Goal: Task Accomplishment & Management: Complete application form

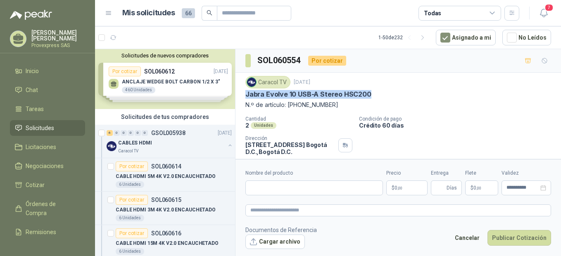
scroll to position [46, 0]
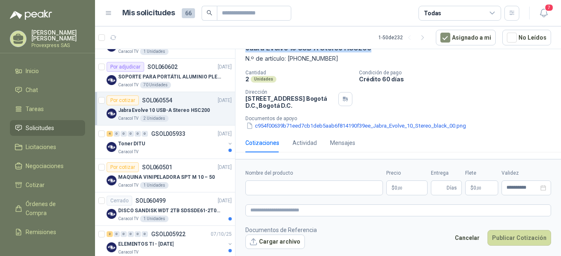
click at [120, 97] on div "Por cotizar" at bounding box center [123, 100] width 32 height 10
click at [122, 101] on div "Por cotizar" at bounding box center [123, 100] width 32 height 10
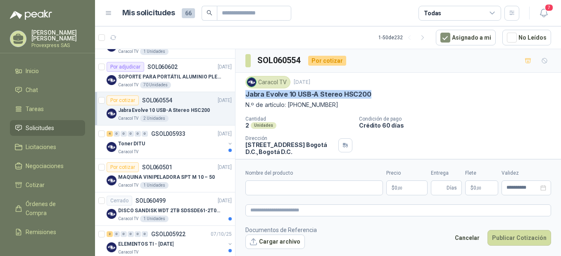
click at [384, 92] on div "Jabra Evolve 10 USB-A Stereo HSC200" at bounding box center [398, 94] width 306 height 9
drag, startPoint x: 380, startPoint y: 90, endPoint x: 247, endPoint y: 98, distance: 133.6
click at [247, 98] on div "Caracol TV [DATE] Jabra Evolve 10 USB-A Stereo HSC200 N.º de artículo: [PHONE_N…" at bounding box center [398, 92] width 306 height 33
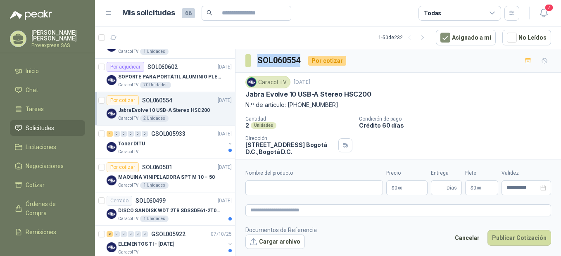
drag, startPoint x: 304, startPoint y: 58, endPoint x: 255, endPoint y: 59, distance: 49.1
click at [255, 59] on div "SOL060554 Por cotizar" at bounding box center [295, 60] width 101 height 13
copy h3 "SOL060554"
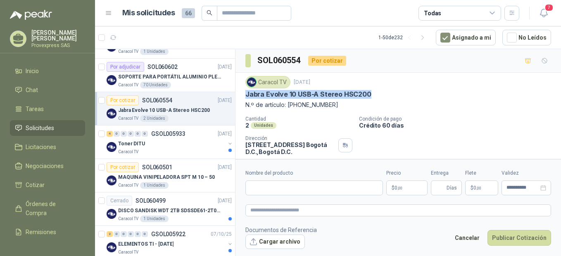
drag, startPoint x: 374, startPoint y: 92, endPoint x: 246, endPoint y: 97, distance: 128.1
click at [246, 97] on div "Jabra Evolve 10 USB-A Stereo HSC200" at bounding box center [398, 94] width 306 height 9
drag, startPoint x: 246, startPoint y: 97, endPoint x: 303, endPoint y: 94, distance: 57.1
drag, startPoint x: 303, startPoint y: 94, endPoint x: 398, endPoint y: 86, distance: 94.9
click at [398, 86] on div "Caracol TV [DATE]" at bounding box center [398, 82] width 306 height 12
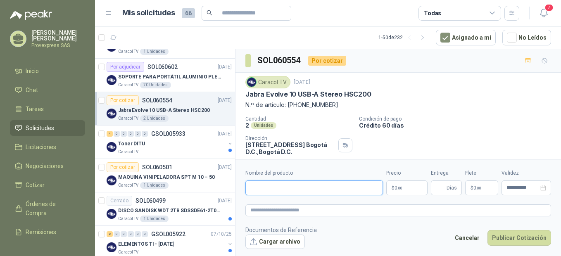
click at [263, 187] on input "Nombre del producto" at bounding box center [313, 187] width 137 height 15
paste input "**********"
type input "**********"
click at [265, 208] on textarea at bounding box center [398, 210] width 306 height 12
paste textarea "**********"
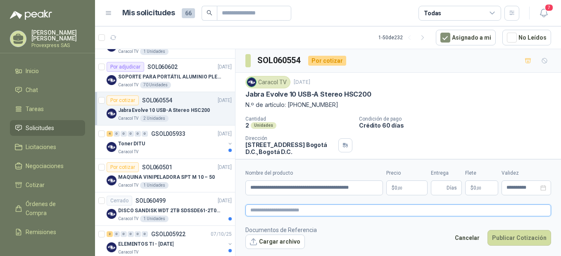
type textarea "**********"
click at [406, 189] on p "$ 0 ,00" at bounding box center [406, 187] width 41 height 15
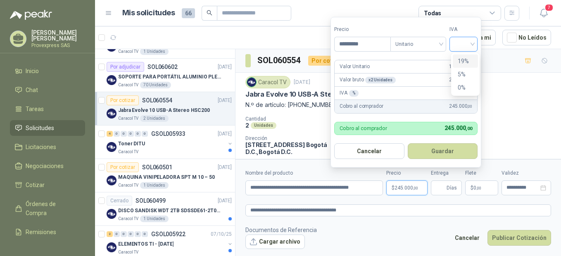
click at [477, 46] on div at bounding box center [463, 44] width 28 height 15
type input "*********"
click at [464, 59] on div "19%" at bounding box center [464, 61] width 15 height 9
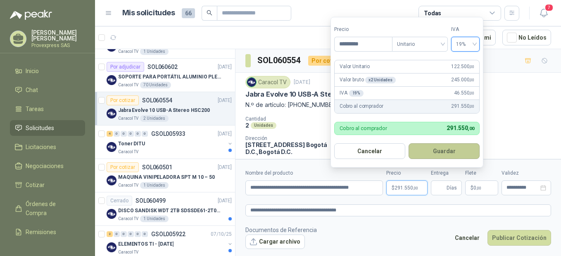
click at [442, 149] on button "Guardar" at bounding box center [443, 151] width 71 height 16
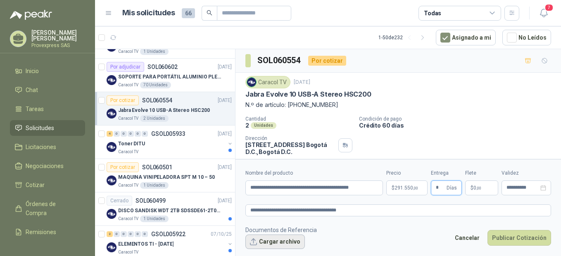
type input "*"
click at [263, 239] on button "Cargar archivo" at bounding box center [274, 242] width 59 height 15
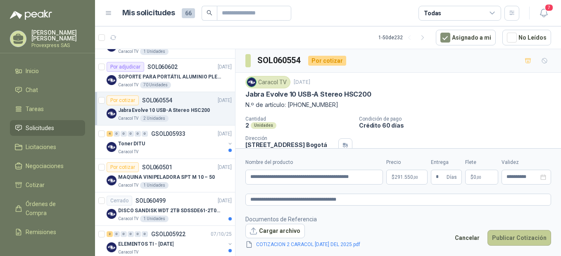
click at [539, 236] on button "Publicar Cotización" at bounding box center [519, 238] width 64 height 16
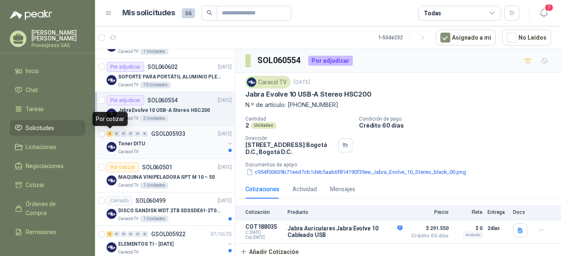
click at [108, 134] on div "4" at bounding box center [110, 134] width 6 height 6
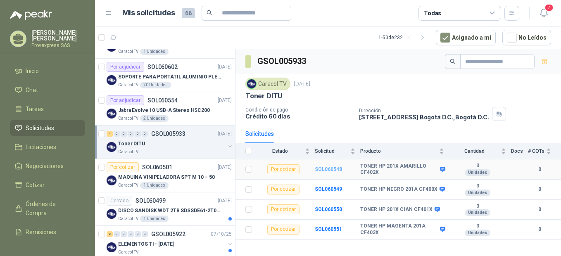
click at [325, 167] on b "SOL060548" at bounding box center [328, 169] width 27 height 6
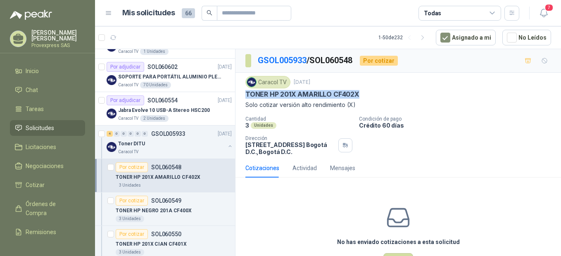
drag, startPoint x: 247, startPoint y: 96, endPoint x: 370, endPoint y: 90, distance: 123.6
click at [370, 90] on div "TONER HP 201X AMARILLO CF402X" at bounding box center [398, 94] width 306 height 9
drag, startPoint x: 370, startPoint y: 90, endPoint x: 355, endPoint y: 92, distance: 15.8
copy p "TONER HP 201X AMARILLO CF402X"
click at [133, 200] on div "Por cotizar" at bounding box center [132, 201] width 32 height 10
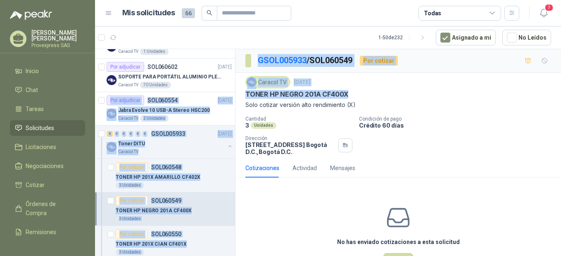
drag, startPoint x: 356, startPoint y: 94, endPoint x: 233, endPoint y: 92, distance: 123.1
click at [233, 92] on div "Solicitudes de nuevos compradores Por cotizar SOL060612 [DATE] ANCLAJE WEDGE BO…" at bounding box center [328, 154] width 466 height 210
drag, startPoint x: 233, startPoint y: 92, endPoint x: 288, endPoint y: 96, distance: 55.1
click at [288, 96] on p "TONER HP NEGRO 201A CF400X" at bounding box center [296, 94] width 103 height 9
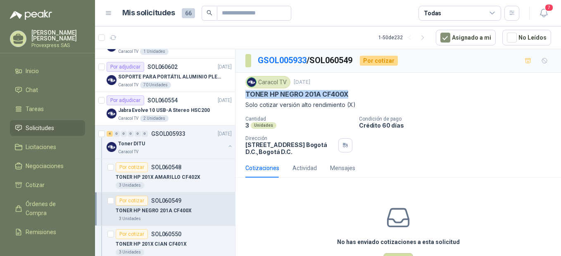
drag, startPoint x: 352, startPoint y: 93, endPoint x: 243, endPoint y: 98, distance: 109.1
click at [243, 98] on div "Caracol TV [DATE] TONER HP NEGRO 201A CF400X Solo cotizar versión alto rendimie…" at bounding box center [397, 116] width 325 height 86
drag, startPoint x: 243, startPoint y: 98, endPoint x: 281, endPoint y: 94, distance: 37.8
copy p "TONER HP NEGRO 201A CF400X"
click at [135, 232] on div "Por cotizar" at bounding box center [132, 234] width 32 height 10
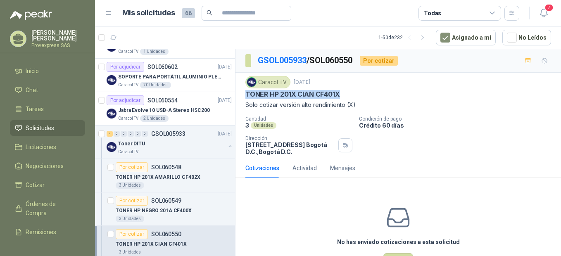
drag, startPoint x: 349, startPoint y: 91, endPoint x: 246, endPoint y: 93, distance: 103.6
click at [246, 93] on div "TONER HP 201X CIAN CF401X" at bounding box center [398, 94] width 306 height 9
copy p "TONER HP 201X CIAN CF401X"
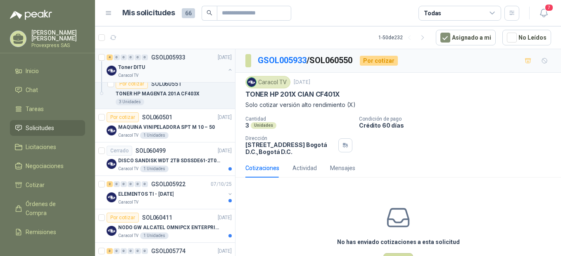
click at [130, 82] on div "4 0 0 0 0 0 GSOL005933 [DATE] Toner DITU Caracol TV" at bounding box center [165, 65] width 140 height 33
drag, startPoint x: 350, startPoint y: 92, endPoint x: 244, endPoint y: 92, distance: 105.3
click at [244, 92] on div "Caracol TV [DATE] TONER HP 201X CIAN CF401X Solo cotizar versión alto rendimie…" at bounding box center [397, 116] width 325 height 86
copy p "TONER HP 201X CIAN CF401X"
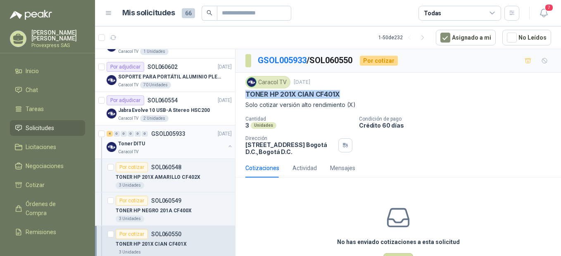
click at [111, 136] on div "4" at bounding box center [110, 134] width 6 height 6
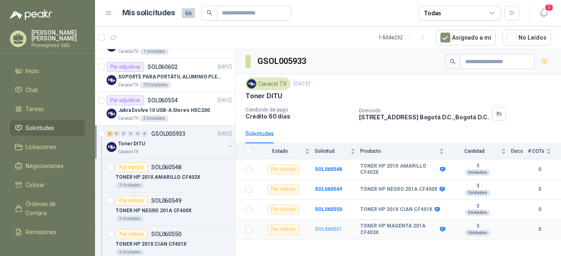
click at [327, 230] on b "SOL060551" at bounding box center [328, 229] width 27 height 6
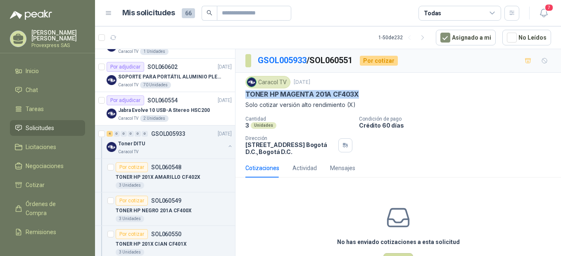
drag, startPoint x: 362, startPoint y: 90, endPoint x: 244, endPoint y: 93, distance: 117.3
click at [244, 93] on div "Caracol TV [DATE] TONER HP MAGENTA 201A CF403X Solo cotizar versión alto rendim…" at bounding box center [397, 116] width 325 height 86
drag, startPoint x: 244, startPoint y: 93, endPoint x: 263, endPoint y: 95, distance: 19.2
copy p "TONER HP MAGENTA 201A CF403X"
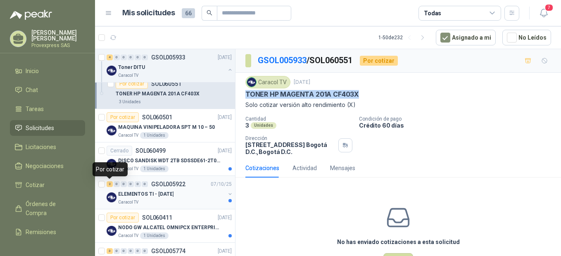
click at [111, 185] on div "2" at bounding box center [110, 184] width 6 height 6
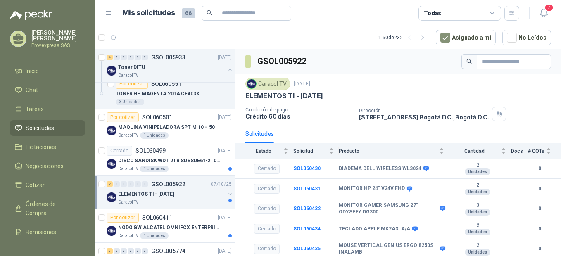
scroll to position [734, 0]
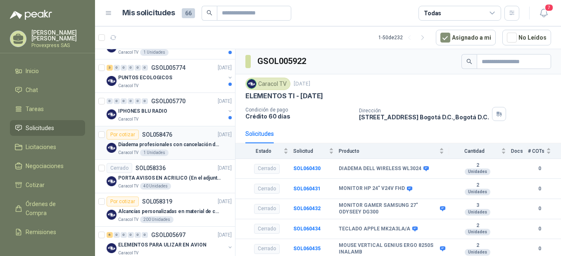
click at [119, 137] on div "Por cotizar" at bounding box center [123, 135] width 32 height 10
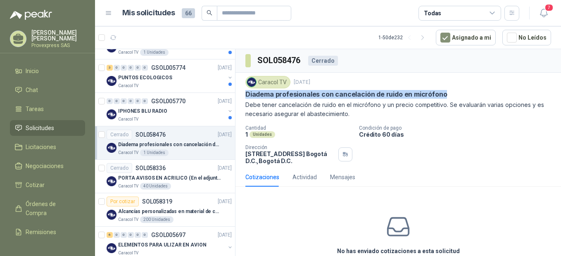
drag, startPoint x: 449, startPoint y: 90, endPoint x: 246, endPoint y: 97, distance: 203.2
click at [246, 97] on div "Diadema profesionales con cancelación de ruido en micrófono" at bounding box center [398, 94] width 306 height 9
drag, startPoint x: 246, startPoint y: 97, endPoint x: 260, endPoint y: 92, distance: 15.3
copy p "Diadema profesionales con cancelación de ruido en micrófono"
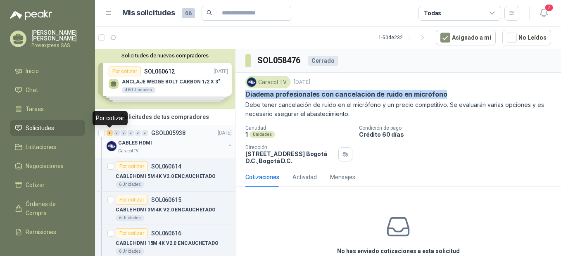
click at [109, 134] on div "6" at bounding box center [110, 133] width 6 height 6
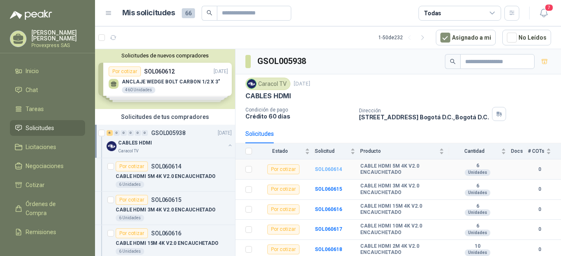
click at [325, 169] on b "SOL060614" at bounding box center [328, 169] width 27 height 6
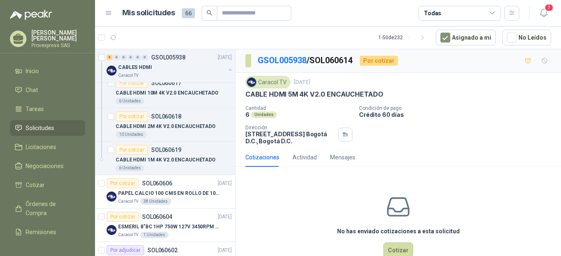
scroll to position [367, 0]
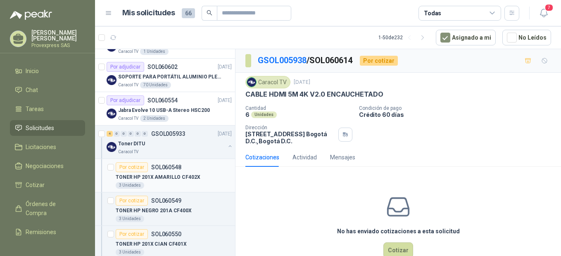
click at [131, 166] on div "Por cotizar" at bounding box center [132, 167] width 32 height 10
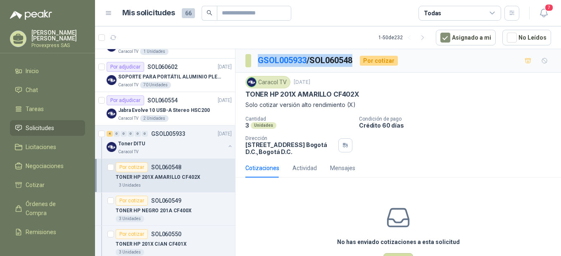
drag, startPoint x: 358, startPoint y: 59, endPoint x: 252, endPoint y: 64, distance: 106.2
click at [252, 64] on section "GSOL005933 / SOL060548" at bounding box center [299, 60] width 108 height 13
copy section "GSOL005933 / SOL060548"
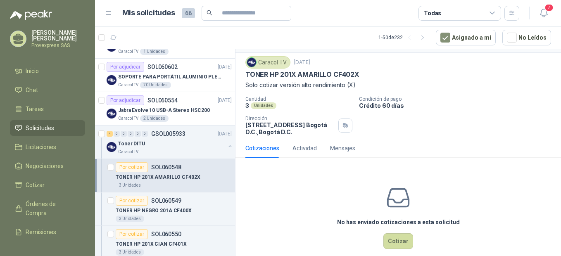
scroll to position [31, 0]
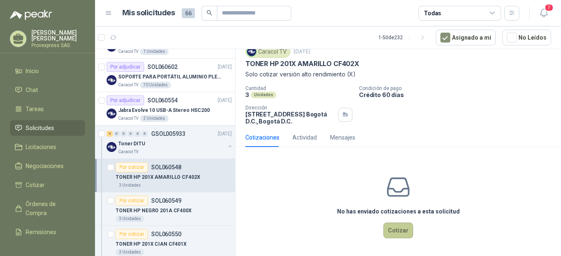
click at [394, 232] on button "Cotizar" at bounding box center [398, 231] width 30 height 16
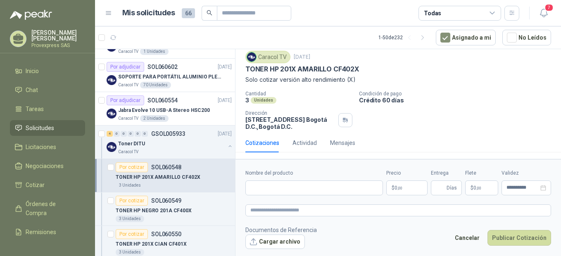
scroll to position [25, 0]
drag, startPoint x: 365, startPoint y: 69, endPoint x: 240, endPoint y: 71, distance: 125.1
click at [240, 71] on div "Caracol TV [DATE] TONER HP 201X AMARILLO CF402X Solo cotizar versión alto rend…" at bounding box center [397, 90] width 325 height 86
copy p "TONER HP 201X AMARILLO CF402X"
click at [261, 186] on input "Nombre del producto" at bounding box center [313, 187] width 137 height 15
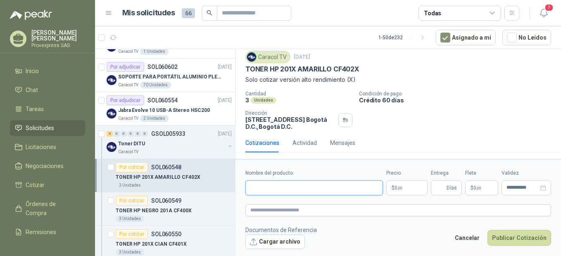
paste input "**********"
type input "**********"
click at [269, 214] on textarea at bounding box center [398, 210] width 306 height 12
paste textarea "**********"
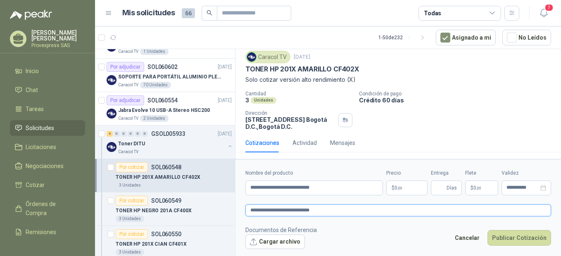
type textarea "**********"
click at [402, 188] on span ",00" at bounding box center [399, 188] width 5 height 5
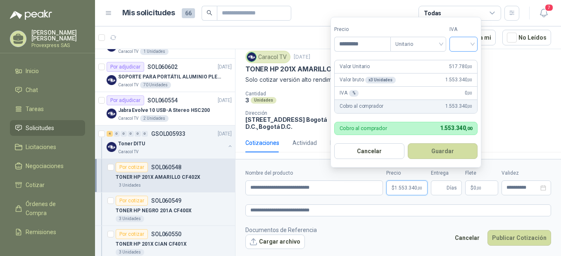
type input "*********"
click at [469, 43] on input "search" at bounding box center [463, 43] width 18 height 12
click at [466, 60] on div "19%" at bounding box center [464, 61] width 15 height 9
click at [441, 152] on button "Guardar" at bounding box center [443, 151] width 71 height 16
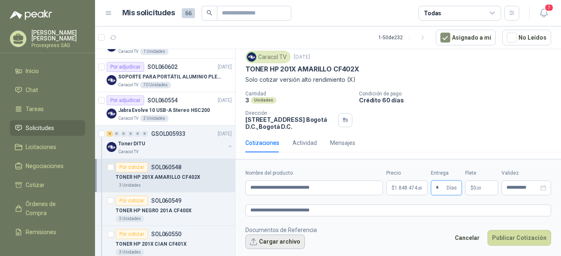
type input "*"
click at [262, 241] on button "Cargar archivo" at bounding box center [274, 242] width 59 height 15
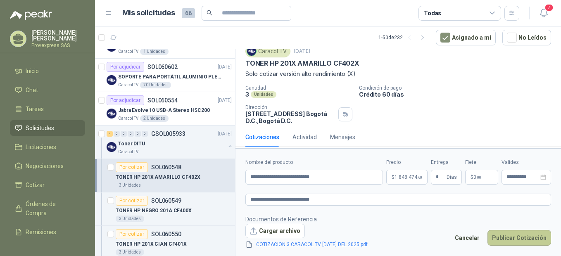
click at [526, 238] on button "Publicar Cotización" at bounding box center [519, 238] width 64 height 16
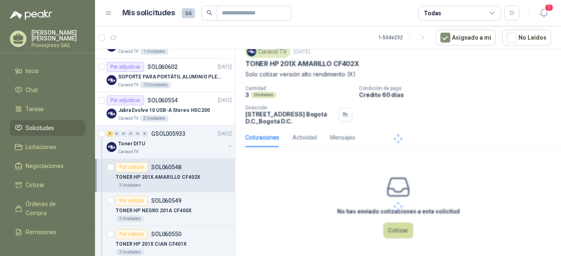
scroll to position [0, 0]
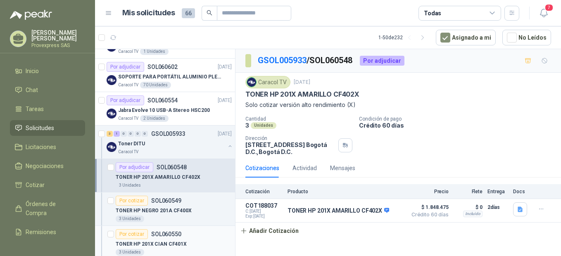
click at [128, 233] on div "Por cotizar" at bounding box center [132, 234] width 32 height 10
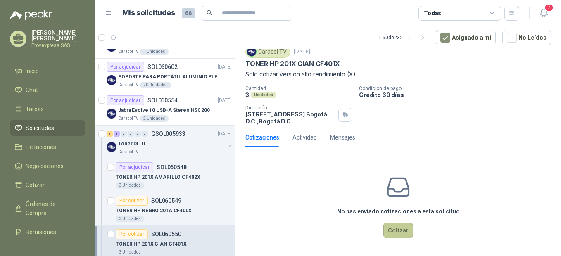
click at [392, 232] on button "Cotizar" at bounding box center [398, 231] width 30 height 16
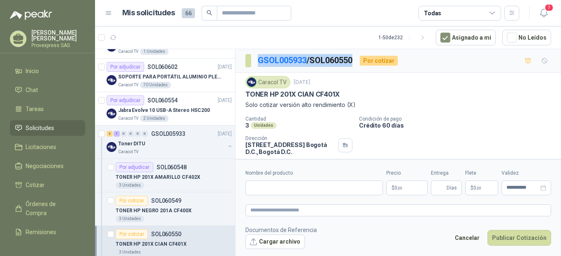
drag, startPoint x: 362, startPoint y: 58, endPoint x: 260, endPoint y: 54, distance: 101.6
click at [260, 54] on div "GSOL005933 / SOL060550 Por cotizar" at bounding box center [321, 60] width 152 height 13
drag, startPoint x: 260, startPoint y: 54, endPoint x: 265, endPoint y: 55, distance: 5.4
copy p "GSOL005933 / SOL060550"
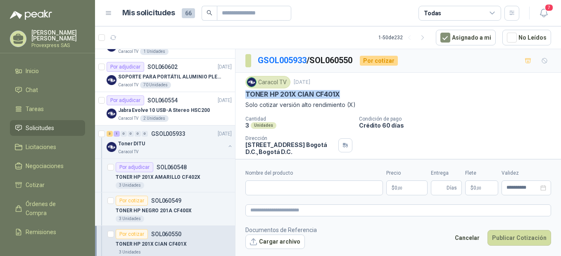
drag, startPoint x: 351, startPoint y: 92, endPoint x: 240, endPoint y: 91, distance: 111.1
click at [240, 91] on div "Caracol TV [DATE] TONER HP 201X CIAN CF401X Solo cotizar versión alto rendimie…" at bounding box center [397, 116] width 325 height 86
click at [263, 180] on input "Nombre del producto" at bounding box center [313, 187] width 137 height 15
paste input "**********"
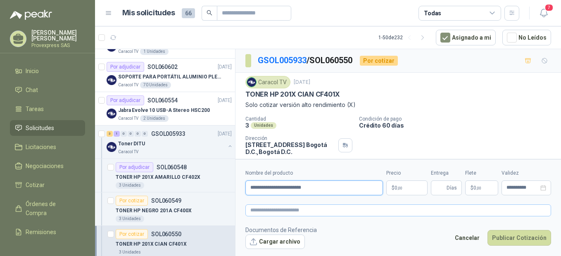
type input "**********"
click at [263, 209] on textarea at bounding box center [398, 210] width 306 height 12
paste textarea "**********"
type textarea "**********"
click at [412, 187] on p "$ 0 ,00" at bounding box center [406, 187] width 41 height 15
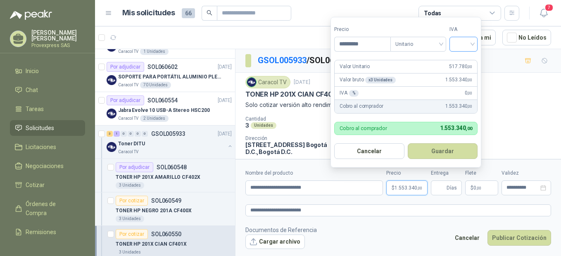
type input "*********"
click at [472, 39] on input "search" at bounding box center [463, 43] width 18 height 12
click at [466, 57] on div "19%" at bounding box center [464, 61] width 15 height 9
click at [438, 148] on button "Guardar" at bounding box center [443, 151] width 71 height 16
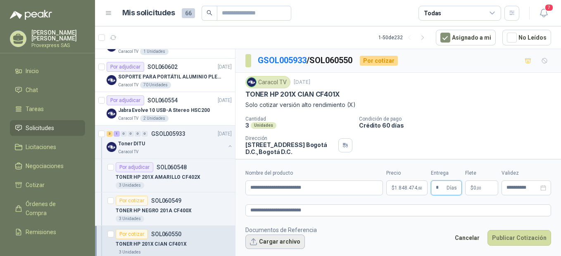
type input "*"
click at [272, 242] on button "Cargar archivo" at bounding box center [274, 242] width 59 height 15
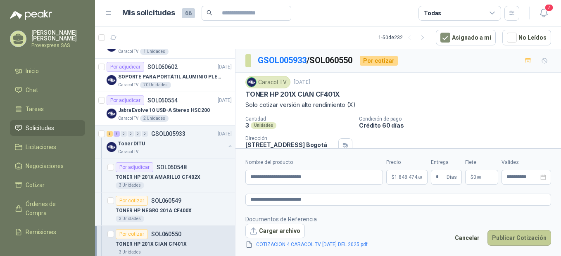
click at [528, 233] on button "Publicar Cotización" at bounding box center [519, 238] width 64 height 16
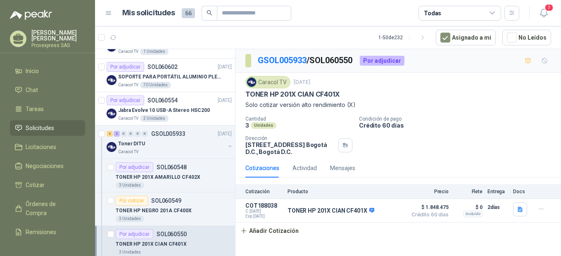
scroll to position [551, 0]
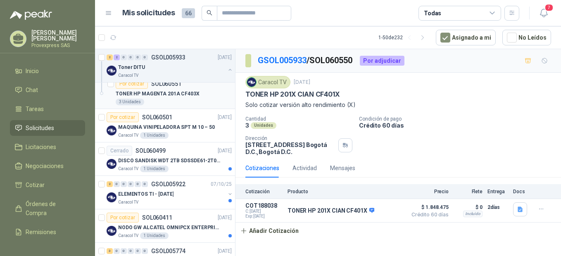
click at [129, 83] on div "Por cotizar" at bounding box center [132, 84] width 32 height 10
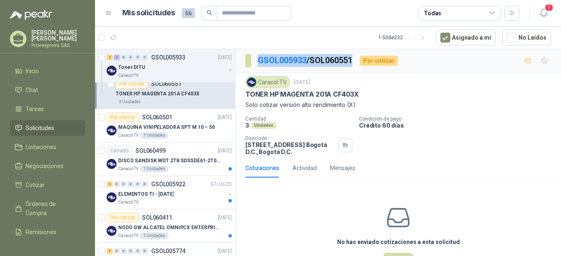
drag, startPoint x: 359, startPoint y: 57, endPoint x: 253, endPoint y: 63, distance: 106.3
click at [253, 63] on div "GSOL005933 / SOL060551 Por cotizar" at bounding box center [321, 60] width 152 height 13
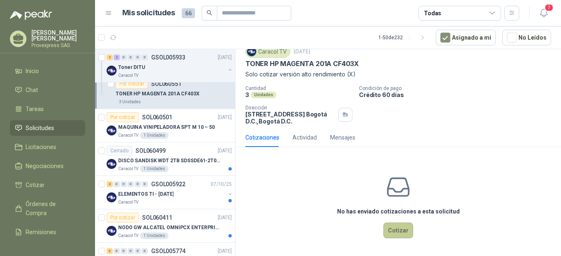
click at [393, 231] on button "Cotizar" at bounding box center [398, 231] width 30 height 16
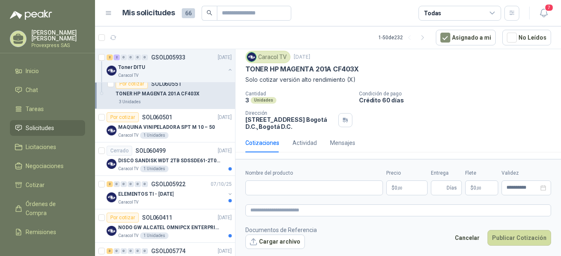
scroll to position [25, 0]
drag, startPoint x: 365, startPoint y: 63, endPoint x: 291, endPoint y: 71, distance: 73.9
click at [291, 71] on div "Caracol TV [DATE] TONER HP MAGENTA 201A CF403X Solo cotizar versión alto rendim…" at bounding box center [398, 67] width 306 height 33
drag, startPoint x: 291, startPoint y: 71, endPoint x: 371, endPoint y: 70, distance: 79.7
click at [371, 70] on div "TONER HP MAGENTA 201A CF403X" at bounding box center [398, 69] width 306 height 9
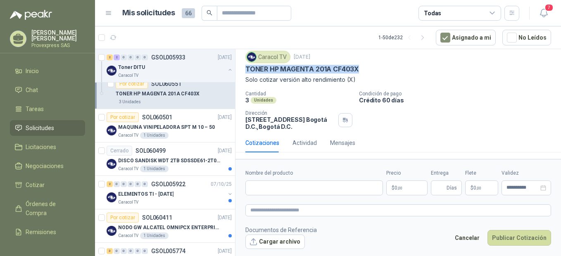
drag, startPoint x: 365, startPoint y: 66, endPoint x: 241, endPoint y: 70, distance: 124.3
click at [241, 70] on div "Caracol TV [DATE] TONER HP MAGENTA 201A CF403X Solo cotizar versión alto rendim…" at bounding box center [397, 90] width 325 height 86
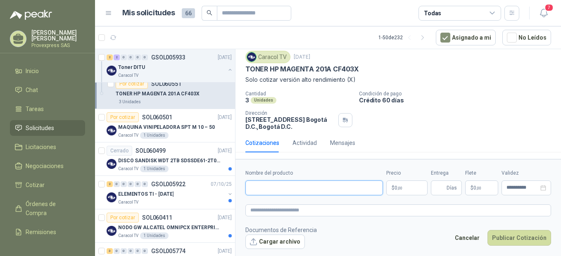
click at [266, 180] on input "Nombre del producto" at bounding box center [313, 187] width 137 height 15
paste input "**********"
type input "**********"
click at [277, 209] on textarea at bounding box center [398, 210] width 306 height 12
paste textarea "**********"
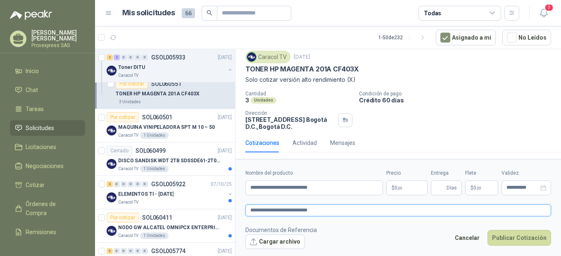
type textarea "**********"
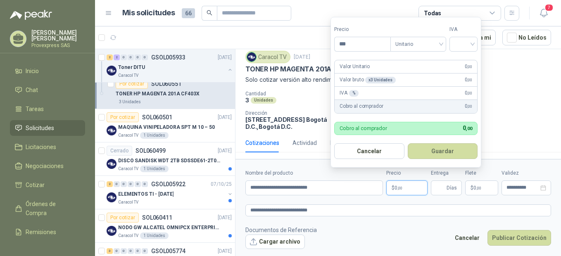
click at [403, 190] on p "$ 0 ,00" at bounding box center [406, 187] width 41 height 15
click at [477, 44] on div at bounding box center [463, 44] width 28 height 15
type input "*********"
click at [473, 59] on div "19%" at bounding box center [464, 60] width 25 height 13
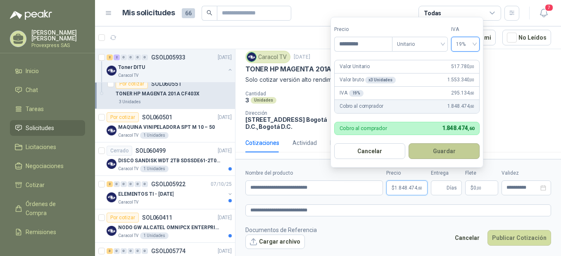
click at [444, 153] on button "Guardar" at bounding box center [443, 151] width 71 height 16
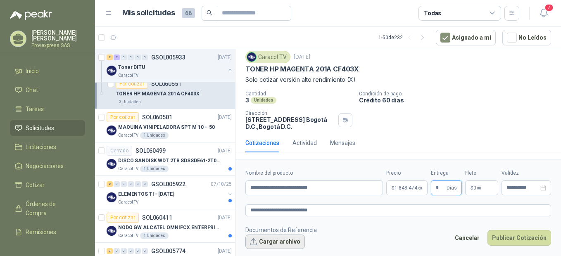
type input "*"
click at [260, 241] on button "Cargar archivo" at bounding box center [274, 242] width 59 height 15
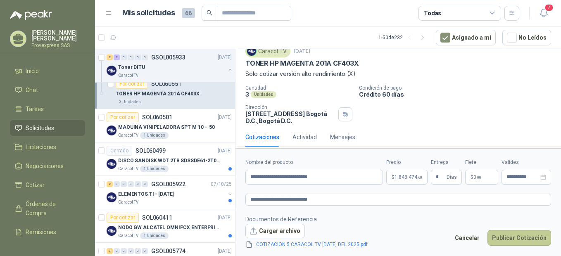
click at [509, 236] on button "Publicar Cotización" at bounding box center [519, 238] width 64 height 16
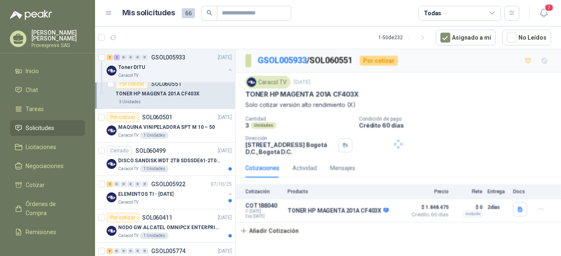
scroll to position [0, 0]
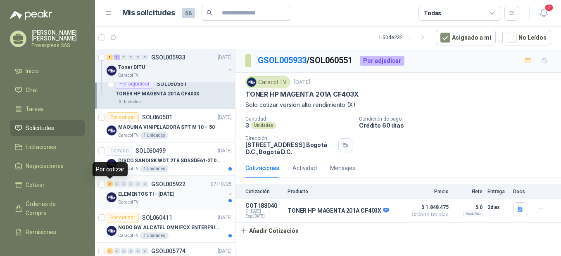
click at [111, 184] on div "2" at bounding box center [110, 184] width 6 height 6
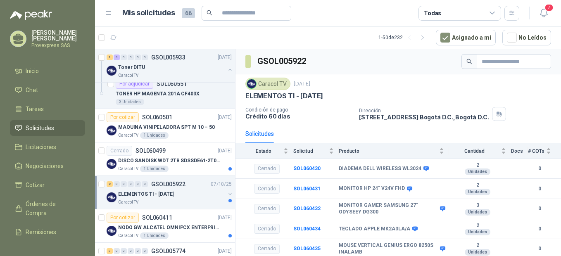
scroll to position [367, 0]
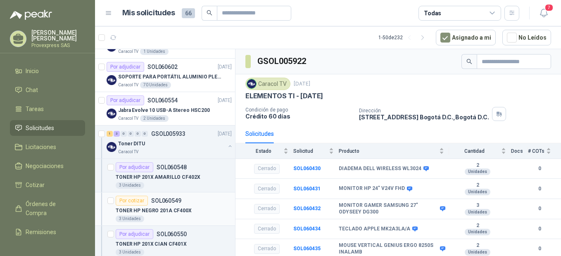
click at [136, 198] on div "Por cotizar" at bounding box center [132, 201] width 32 height 10
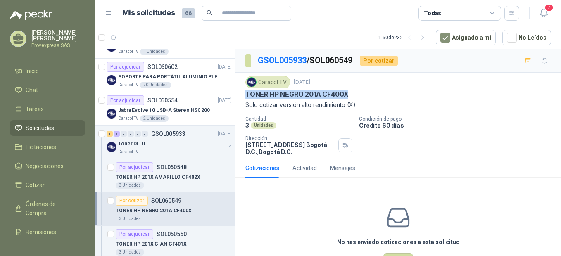
drag, startPoint x: 354, startPoint y: 92, endPoint x: 244, endPoint y: 97, distance: 110.7
click at [244, 97] on div "Caracol TV [DATE] TONER HP NEGRO 201A CF400X Solo cotizar versión alto rendimie…" at bounding box center [397, 116] width 325 height 86
drag, startPoint x: 244, startPoint y: 97, endPoint x: 276, endPoint y: 90, distance: 33.3
click at [130, 198] on div "Por cotizar" at bounding box center [132, 201] width 32 height 10
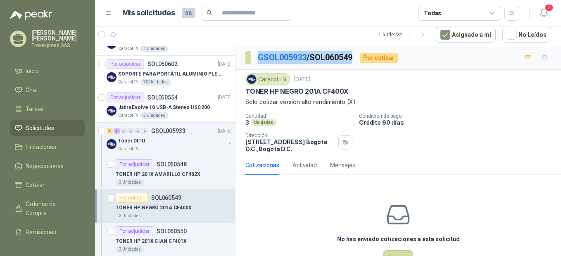
drag, startPoint x: 360, startPoint y: 57, endPoint x: 256, endPoint y: 60, distance: 103.3
click at [256, 60] on div "GSOL005933 / SOL060549 Por cotizar" at bounding box center [321, 57] width 152 height 13
click at [136, 197] on div "Por cotizar" at bounding box center [132, 198] width 32 height 10
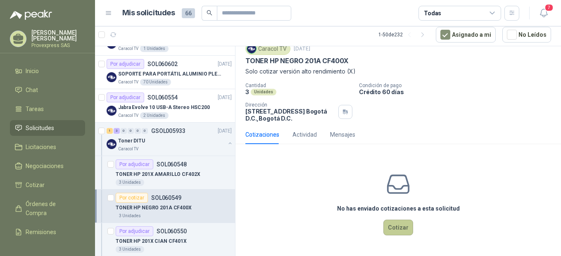
click at [394, 226] on button "Cotizar" at bounding box center [398, 228] width 30 height 16
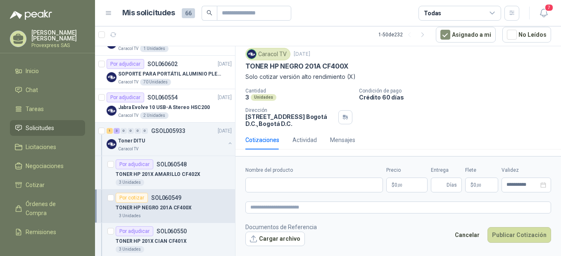
scroll to position [25, 0]
drag, startPoint x: 350, startPoint y: 62, endPoint x: 237, endPoint y: 67, distance: 112.8
click at [237, 67] on div "Caracol TV [DATE] TONER HP NEGRO 201A CF400X Solo cotizar versión alto rendimie…" at bounding box center [397, 88] width 325 height 86
drag, startPoint x: 237, startPoint y: 67, endPoint x: 286, endPoint y: 63, distance: 48.9
click at [269, 181] on input "Nombre del producto" at bounding box center [313, 185] width 137 height 15
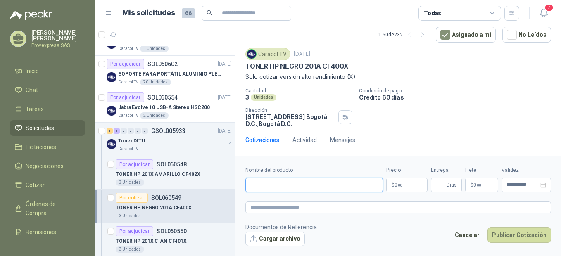
paste input "**********"
type input "**********"
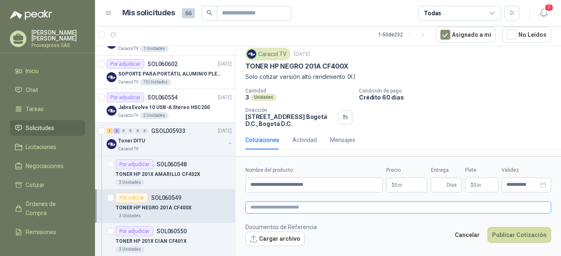
click at [294, 210] on textarea at bounding box center [398, 207] width 306 height 12
paste textarea "**********"
type textarea "**********"
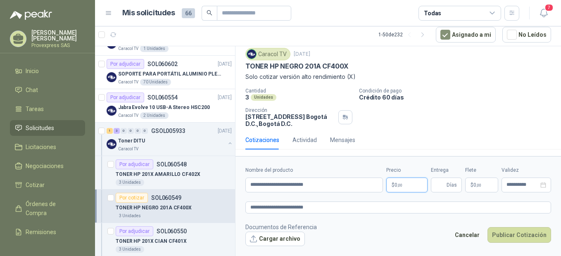
click at [407, 184] on p "$ 0 ,00" at bounding box center [406, 185] width 41 height 15
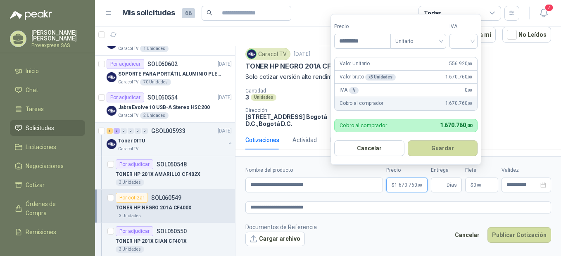
type input "*********"
click at [481, 40] on form "Precio ********* Tipo Unitario IVA Valor Unitario 556.920 ,00 Valor bruto x 3 U…" at bounding box center [405, 89] width 151 height 151
click at [476, 40] on div at bounding box center [463, 41] width 28 height 15
click at [468, 56] on div "19%" at bounding box center [464, 58] width 15 height 9
click at [446, 149] on button "Guardar" at bounding box center [443, 148] width 71 height 16
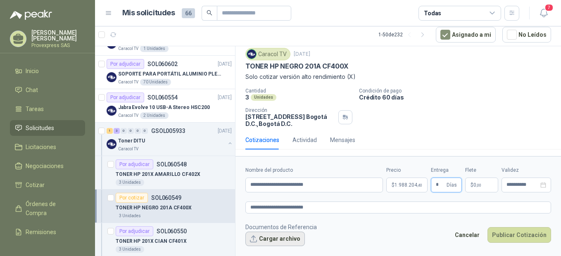
type input "*"
click at [263, 237] on button "Cargar archivo" at bounding box center [274, 239] width 59 height 15
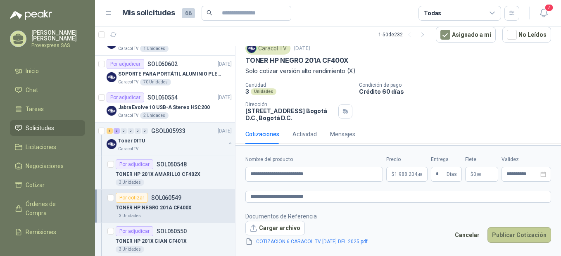
click at [516, 235] on button "Publicar Cotización" at bounding box center [519, 235] width 64 height 16
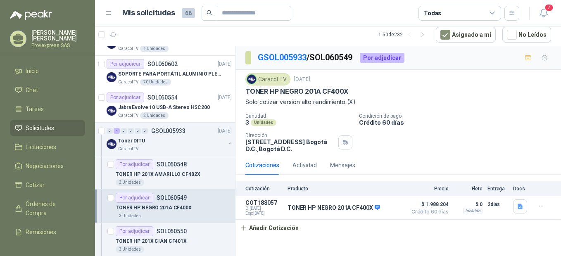
scroll to position [551, 0]
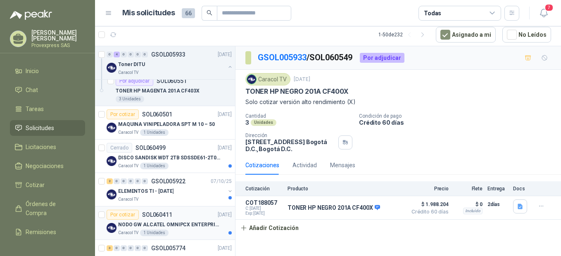
click at [123, 212] on div "Por cotizar" at bounding box center [123, 215] width 32 height 10
